Goal: Task Accomplishment & Management: Manage account settings

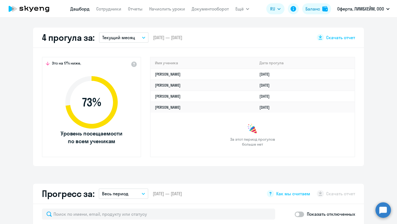
scroll to position [153, 0]
select select "30"
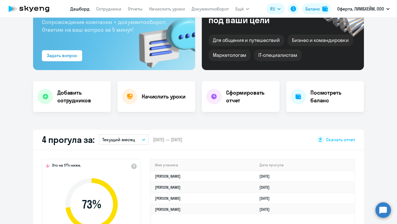
scroll to position [0, 0]
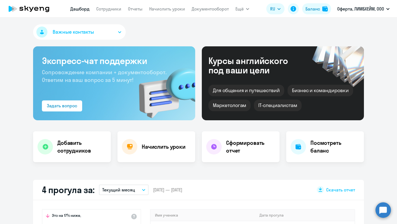
click at [108, 12] on nav "[PERSON_NAME] Отчеты Начислить уроки Документооборот" at bounding box center [149, 8] width 159 height 11
click at [108, 11] on link "Сотрудники" at bounding box center [108, 9] width 25 height 6
select select "30"
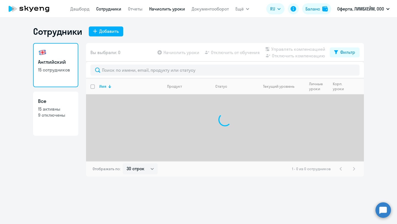
click at [163, 7] on link "Начислить уроки" at bounding box center [167, 9] width 36 height 6
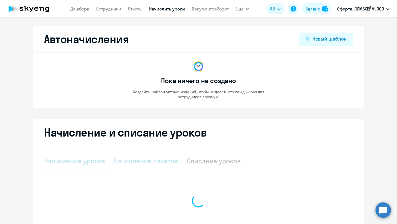
select select "10"
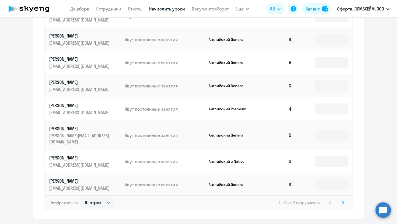
scroll to position [298, 0]
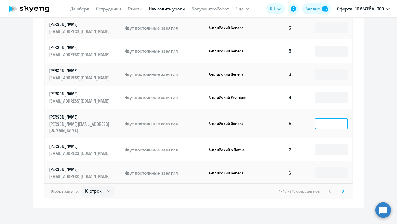
click at [317, 121] on input at bounding box center [331, 123] width 33 height 11
type input "2"
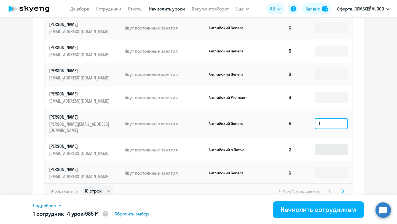
type input "1"
click at [319, 144] on input at bounding box center [331, 149] width 33 height 11
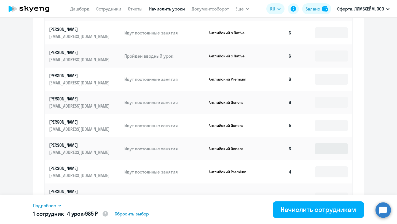
scroll to position [222, 0]
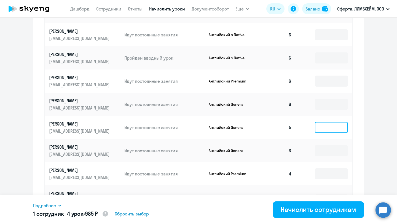
click at [327, 128] on input at bounding box center [331, 127] width 33 height 11
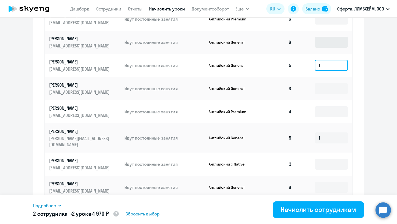
scroll to position [299, 0]
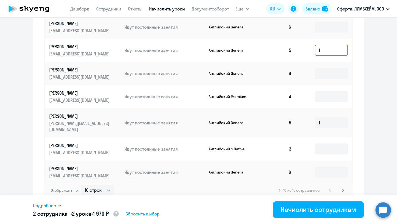
type input "1"
click at [343, 189] on icon at bounding box center [343, 190] width 2 height 3
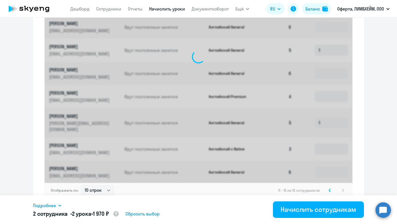
scroll to position [183, 0]
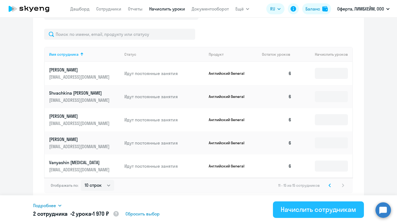
click at [323, 209] on div "Начислить сотрудникам" at bounding box center [319, 209] width 76 height 9
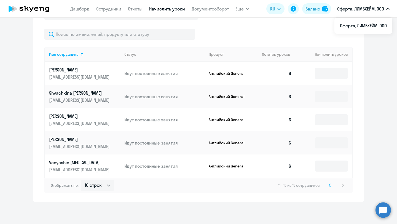
click at [371, 10] on p "Оферта, ЛИМБХЕЙМ, ООО" at bounding box center [360, 9] width 47 height 7
click at [392, 10] on app-header "[PERSON_NAME] Отчеты Начислить уроки Документооборот Ещё Дашборд Сотрудники Отч…" at bounding box center [198, 9] width 397 height 18
click at [390, 10] on button "Оферта, ЛИМБХЕЙМ, ООО" at bounding box center [364, 8] width 58 height 13
click at [387, 9] on icon "button" at bounding box center [387, 9] width 3 height 2
click at [379, 9] on p "Оферта, ЛИМБХЕЙМ, ООО" at bounding box center [360, 9] width 47 height 7
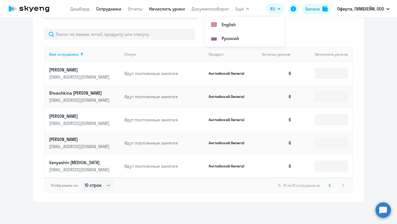
click at [102, 11] on link "Сотрудники" at bounding box center [108, 9] width 25 height 6
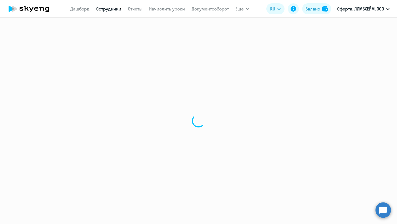
select select "30"
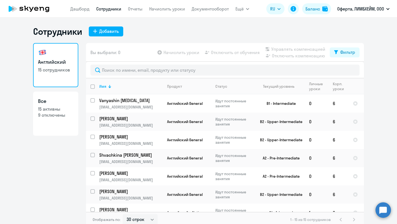
click at [235, 12] on div "[PERSON_NAME] Отчеты Начислить уроки Документооборот Ещё Все продукты Дашборд С…" at bounding box center [159, 8] width 179 height 11
click at [242, 11] on span "Ещё" at bounding box center [240, 9] width 8 height 7
click at [241, 10] on span "Ещё" at bounding box center [240, 9] width 8 height 7
click at [221, 10] on link "Документооборот" at bounding box center [210, 9] width 37 height 6
